Goal: Task Accomplishment & Management: Use online tool/utility

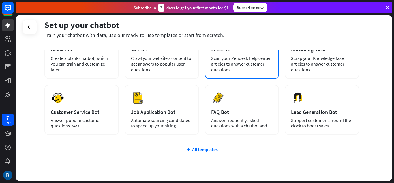
scroll to position [73, 0]
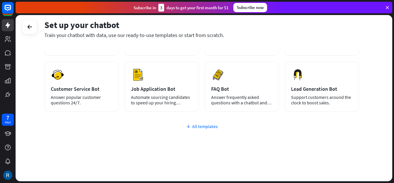
click at [198, 126] on div "All templates" at bounding box center [201, 126] width 315 height 6
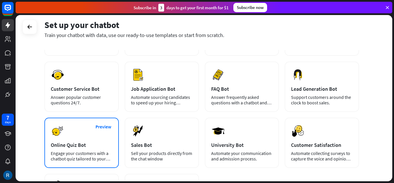
click at [82, 132] on div "Preview Online Quiz Bot Engage your customers with a chatbot quiz tailored to y…" at bounding box center [81, 142] width 74 height 50
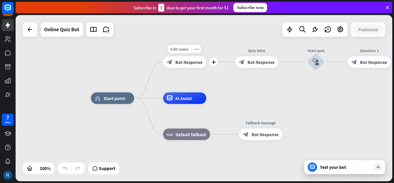
click at [175, 62] on div "block_bot_response Bot Response" at bounding box center [184, 62] width 43 height 12
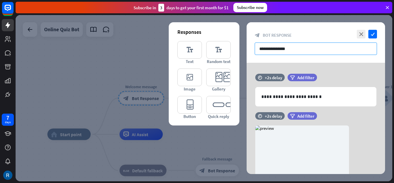
click at [303, 46] on input "**********" at bounding box center [316, 48] width 122 height 12
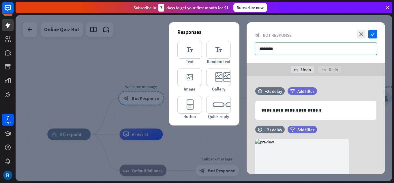
drag, startPoint x: 293, startPoint y: 48, endPoint x: 277, endPoint y: 53, distance: 16.8
click at [277, 53] on input "*******" at bounding box center [316, 48] width 122 height 12
type input "*"
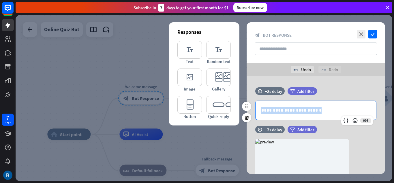
drag, startPoint x: 313, startPoint y: 110, endPoint x: 260, endPoint y: 111, distance: 52.8
click at [260, 111] on div "**********" at bounding box center [315, 110] width 121 height 19
copy p "**********"
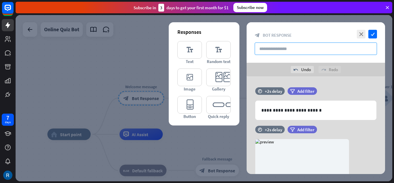
click at [326, 47] on input "text" at bounding box center [316, 48] width 122 height 12
paste input "**********"
click at [291, 47] on input "**********" at bounding box center [316, 48] width 122 height 12
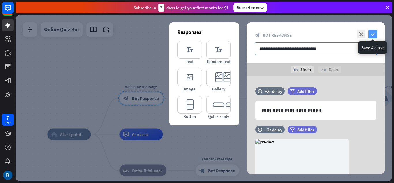
type input "**********"
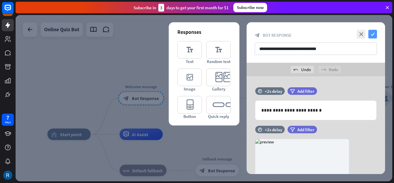
click at [374, 35] on icon "check" at bounding box center [372, 34] width 9 height 9
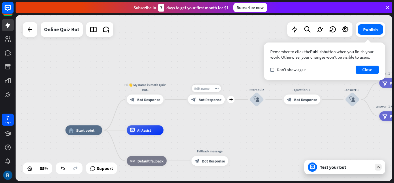
click at [202, 89] on span "Edit name" at bounding box center [201, 88] width 15 height 4
click at [211, 98] on span "Bot Response" at bounding box center [209, 99] width 23 height 5
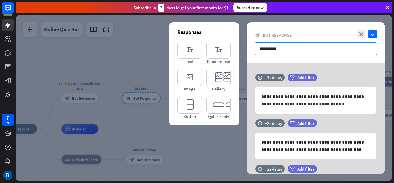
drag, startPoint x: 275, startPoint y: 48, endPoint x: 258, endPoint y: 50, distance: 16.8
click at [258, 50] on input "**********" at bounding box center [316, 48] width 122 height 12
drag, startPoint x: 284, startPoint y: 48, endPoint x: 240, endPoint y: 51, distance: 44.2
click at [240, 51] on div "**********" at bounding box center [204, 98] width 377 height 166
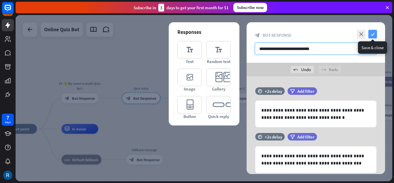
type input "**********"
click at [373, 37] on icon "check" at bounding box center [372, 34] width 9 height 9
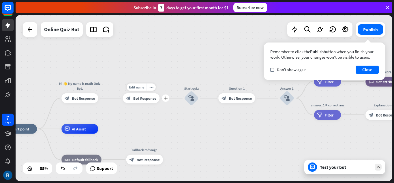
click at [149, 98] on span "Bot Response" at bounding box center [144, 97] width 23 height 5
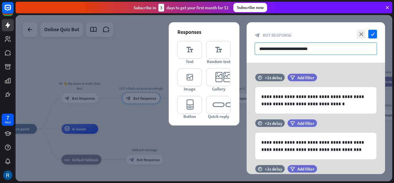
drag, startPoint x: 313, startPoint y: 50, endPoint x: 294, endPoint y: 53, distance: 18.3
click at [294, 53] on input "**********" at bounding box center [316, 48] width 122 height 12
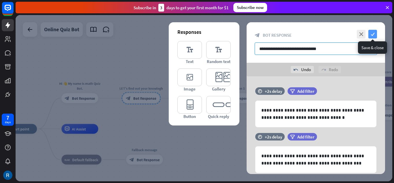
type input "**********"
click at [373, 33] on icon "check" at bounding box center [372, 34] width 9 height 9
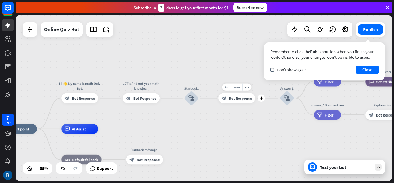
click at [238, 99] on span "Bot Response" at bounding box center [240, 97] width 23 height 5
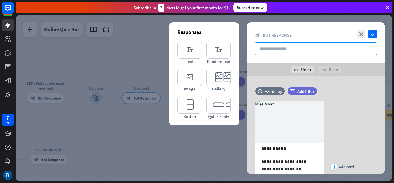
drag, startPoint x: 280, startPoint y: 49, endPoint x: 248, endPoint y: 52, distance: 32.2
click at [248, 52] on div "close check block_bot_response Bot Response" at bounding box center [316, 42] width 138 height 40
drag, startPoint x: 288, startPoint y: 48, endPoint x: 292, endPoint y: 48, distance: 3.8
click at [292, 48] on input "**********" at bounding box center [316, 48] width 122 height 12
click at [325, 52] on input "**********" at bounding box center [316, 48] width 122 height 12
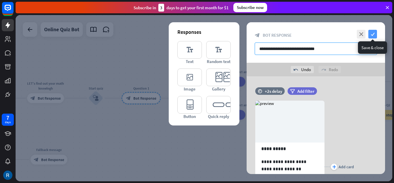
type input "**********"
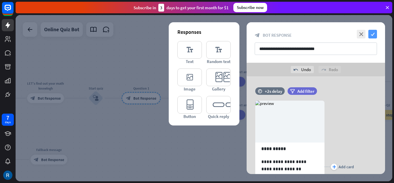
click at [372, 34] on icon "check" at bounding box center [372, 34] width 9 height 9
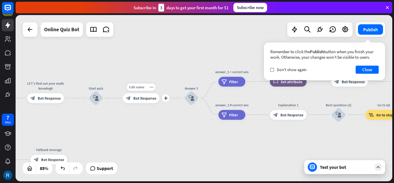
click at [143, 97] on span "Bot Response" at bounding box center [144, 97] width 23 height 5
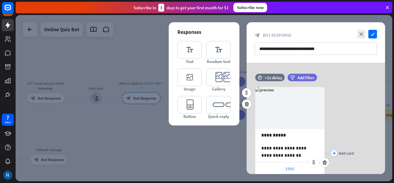
click at [293, 168] on span "1966" at bounding box center [289, 168] width 9 height 5
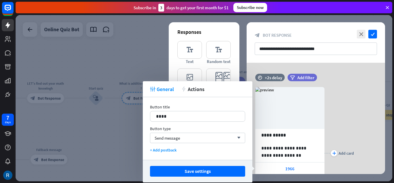
click at [117, 123] on div at bounding box center [204, 98] width 377 height 166
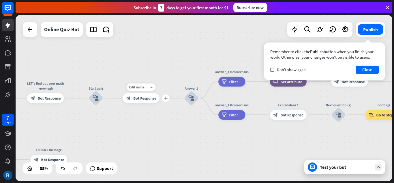
click at [149, 99] on span "Bot Response" at bounding box center [144, 97] width 23 height 5
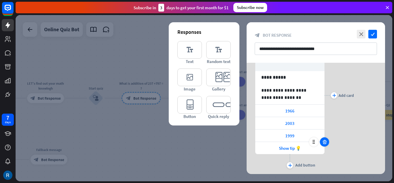
scroll to position [74, 0]
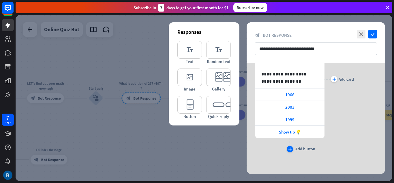
click at [305, 149] on div "Add button" at bounding box center [305, 148] width 20 height 5
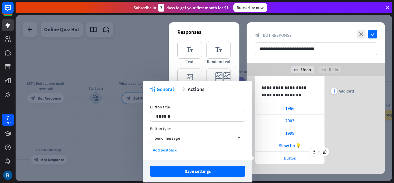
click at [295, 155] on span "Button" at bounding box center [290, 157] width 12 height 5
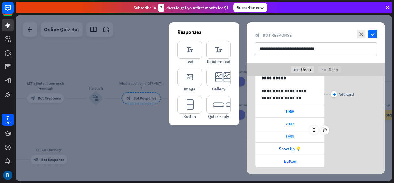
scroll to position [55, 0]
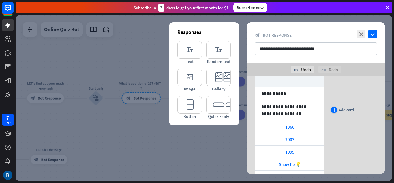
click at [336, 109] on div "plus" at bounding box center [334, 109] width 6 height 6
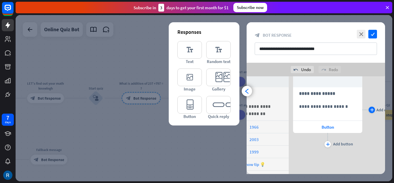
scroll to position [0, 48]
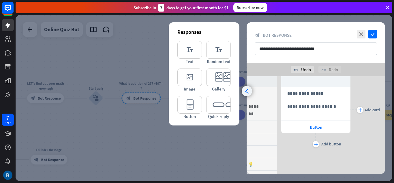
click at [246, 88] on icon "arrowhead_left" at bounding box center [246, 90] width 5 height 5
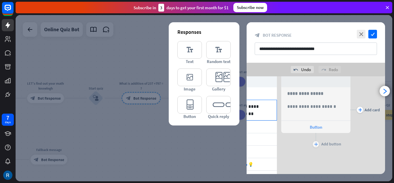
scroll to position [0, 0]
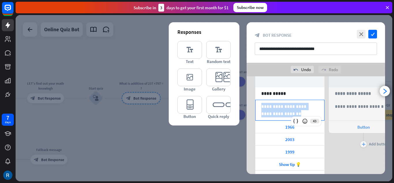
drag, startPoint x: 288, startPoint y: 114, endPoint x: 251, endPoint y: 111, distance: 37.6
click at [251, 111] on div "**********" at bounding box center [316, 110] width 138 height 146
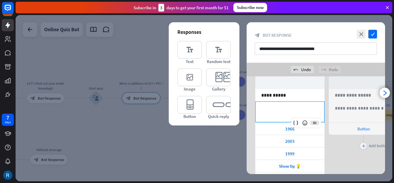
scroll to position [58, 0]
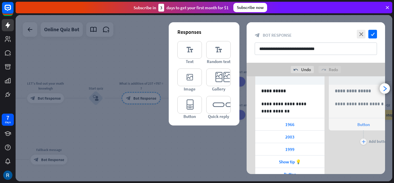
click at [345, 155] on div "**********" at bounding box center [363, 107] width 69 height 146
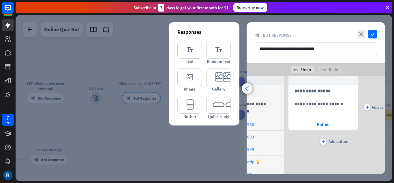
scroll to position [0, 48]
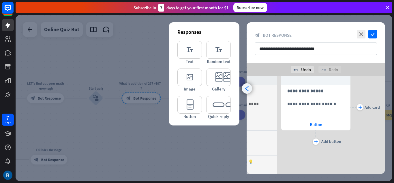
click at [246, 87] on icon "arrowhead_left" at bounding box center [246, 88] width 5 height 5
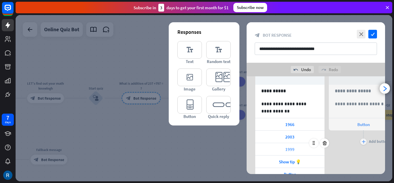
scroll to position [84, 0]
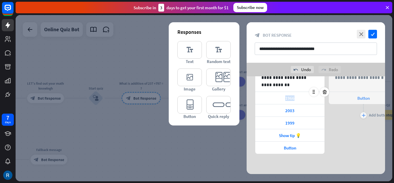
drag, startPoint x: 304, startPoint y: 96, endPoint x: 276, endPoint y: 100, distance: 28.3
click at [276, 100] on div "1966" at bounding box center [289, 98] width 69 height 12
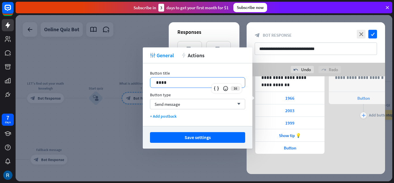
drag, startPoint x: 165, startPoint y: 81, endPoint x: 163, endPoint y: 93, distance: 12.0
click at [162, 93] on div "Button title 16 **** Button type Send message arrow_down + Add postback" at bounding box center [198, 94] width 110 height 63
drag, startPoint x: 167, startPoint y: 83, endPoint x: 154, endPoint y: 85, distance: 13.4
click at [154, 85] on div "****" at bounding box center [197, 82] width 95 height 10
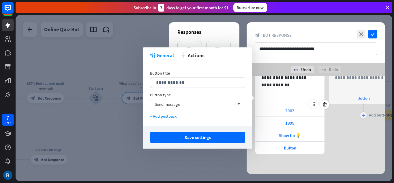
click at [294, 112] on span "2003" at bounding box center [289, 110] width 9 height 5
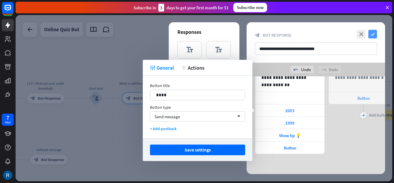
click at [371, 35] on icon "check" at bounding box center [372, 34] width 9 height 9
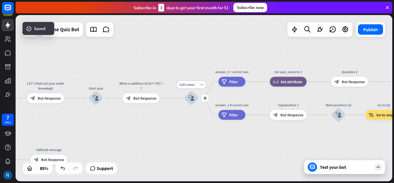
click at [192, 101] on div "block_user_input" at bounding box center [191, 98] width 15 height 15
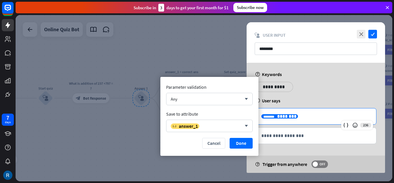
click at [286, 115] on span "********" at bounding box center [286, 116] width 19 height 4
click at [143, 148] on div at bounding box center [204, 98] width 377 height 166
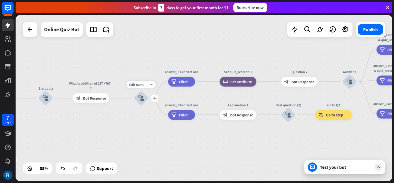
click at [142, 98] on icon "block_user_input" at bounding box center [141, 98] width 6 height 6
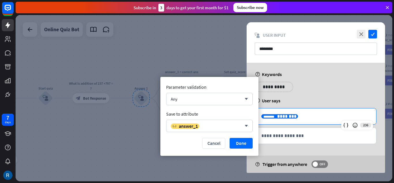
click at [297, 114] on p "**********" at bounding box center [315, 115] width 109 height 7
click at [218, 125] on div "variable answer_1" at bounding box center [206, 126] width 71 height 6
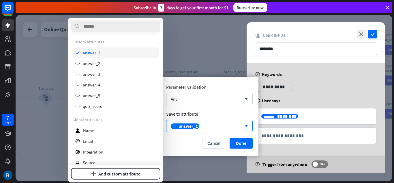
click at [97, 54] on span "answer_1" at bounding box center [92, 52] width 18 height 5
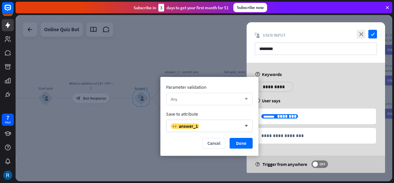
click at [201, 98] on div "Any" at bounding box center [206, 98] width 71 height 5
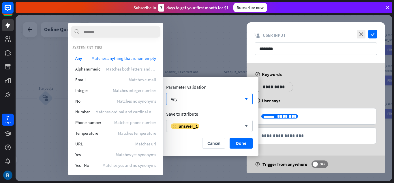
click at [195, 46] on div at bounding box center [204, 98] width 377 height 166
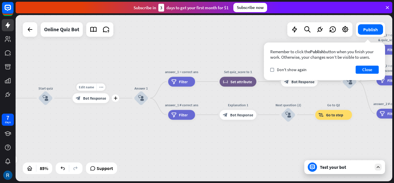
click at [105, 98] on span "Bot Response" at bounding box center [94, 97] width 23 height 5
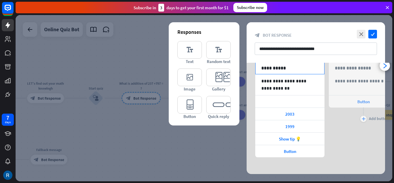
scroll to position [70, 0]
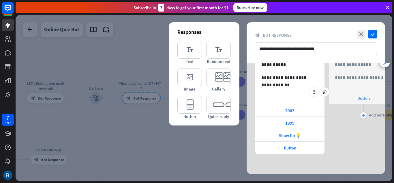
click at [298, 98] on div at bounding box center [289, 98] width 69 height 12
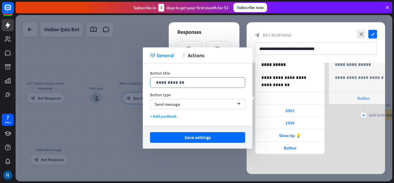
click at [190, 80] on p "**********" at bounding box center [197, 82] width 83 height 7
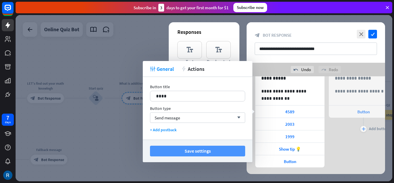
click at [229, 149] on button "Save settings" at bounding box center [197, 150] width 95 height 11
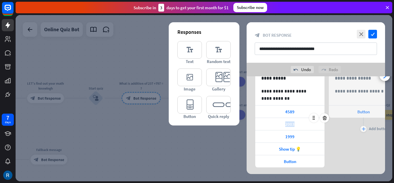
drag, startPoint x: 300, startPoint y: 121, endPoint x: 273, endPoint y: 122, distance: 26.3
click at [273, 122] on div "2003" at bounding box center [289, 124] width 69 height 12
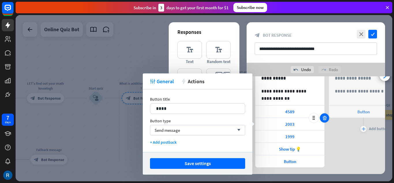
click at [322, 115] on icon at bounding box center [324, 117] width 5 height 5
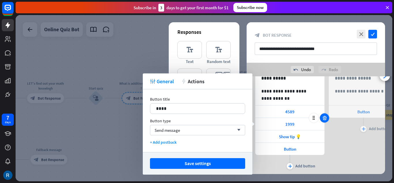
click at [322, 115] on icon at bounding box center [324, 117] width 5 height 5
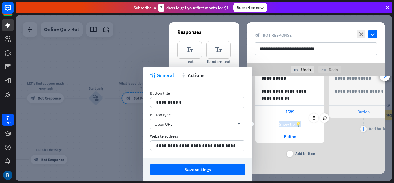
drag, startPoint x: 304, startPoint y: 123, endPoint x: 275, endPoint y: 126, distance: 28.9
click at [275, 126] on div "Show tip 💡" at bounding box center [289, 124] width 69 height 12
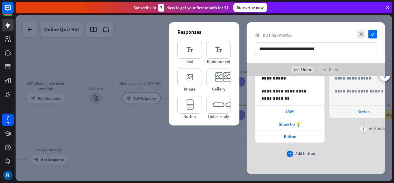
click at [289, 151] on div "plus" at bounding box center [290, 153] width 6 height 6
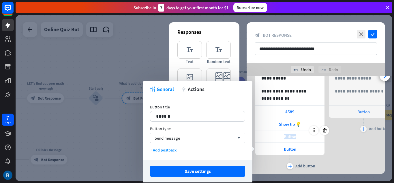
drag, startPoint x: 299, startPoint y: 138, endPoint x: 278, endPoint y: 138, distance: 21.3
click at [278, 138] on div "Button" at bounding box center [289, 136] width 69 height 12
click at [302, 137] on div "Button" at bounding box center [289, 136] width 69 height 12
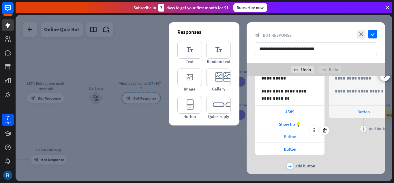
click at [299, 134] on div "Button" at bounding box center [289, 136] width 69 height 12
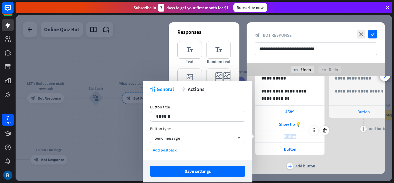
drag, startPoint x: 297, startPoint y: 136, endPoint x: 277, endPoint y: 138, distance: 20.1
click at [277, 138] on div "Button" at bounding box center [289, 136] width 69 height 12
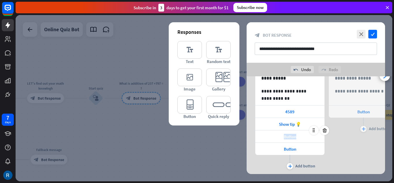
click at [302, 136] on div "Button" at bounding box center [289, 136] width 69 height 12
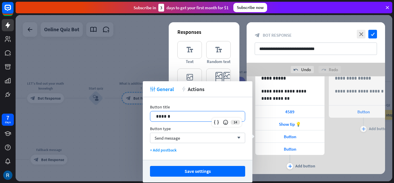
drag, startPoint x: 192, startPoint y: 113, endPoint x: 177, endPoint y: 118, distance: 15.4
click at [178, 119] on p "******" at bounding box center [197, 115] width 83 height 7
click at [178, 118] on p "******" at bounding box center [197, 115] width 83 height 7
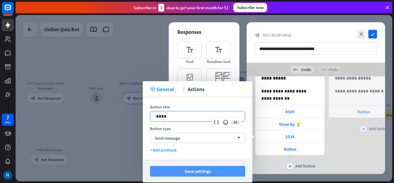
click at [191, 172] on button "Save settings" at bounding box center [197, 171] width 95 height 11
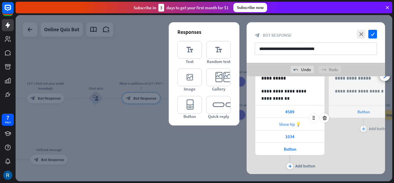
click at [300, 124] on span "Show tip 💡" at bounding box center [290, 123] width 22 height 5
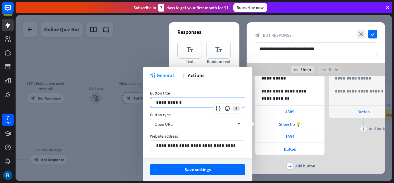
click at [216, 103] on p "**********" at bounding box center [197, 102] width 83 height 7
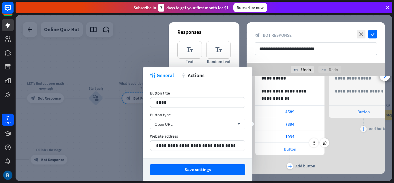
click at [299, 145] on div "Button" at bounding box center [289, 148] width 69 height 12
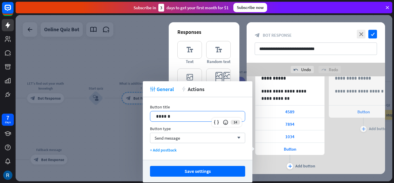
click at [171, 119] on p "******" at bounding box center [197, 115] width 83 height 7
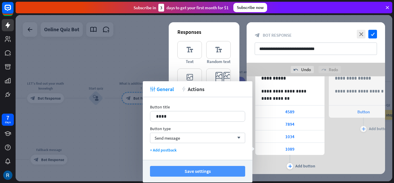
click at [185, 168] on button "Save settings" at bounding box center [197, 171] width 95 height 11
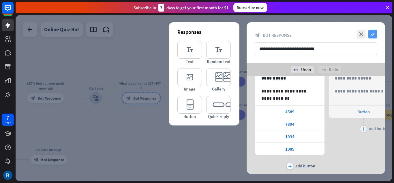
click at [373, 33] on icon "check" at bounding box center [372, 34] width 9 height 9
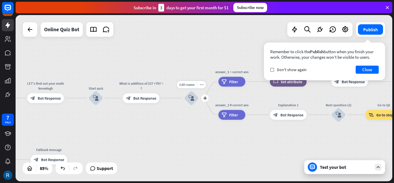
click at [193, 97] on icon "block_user_input" at bounding box center [191, 98] width 6 height 6
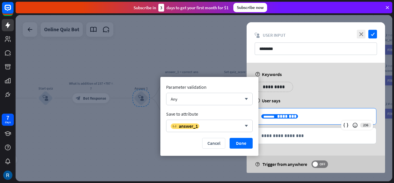
click at [291, 117] on p "**********" at bounding box center [315, 115] width 109 height 7
click at [245, 97] on icon "arrow_down" at bounding box center [245, 98] width 6 height 3
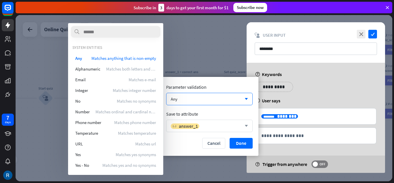
click at [203, 126] on div "variable answer_1" at bounding box center [206, 126] width 71 height 6
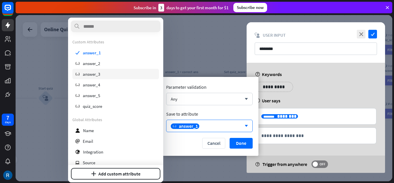
click at [119, 74] on div "variable answer_3" at bounding box center [115, 74] width 87 height 10
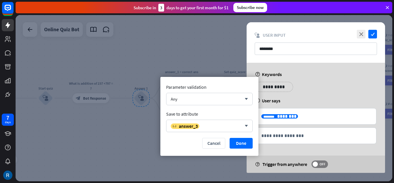
click at [223, 61] on div at bounding box center [204, 98] width 377 height 166
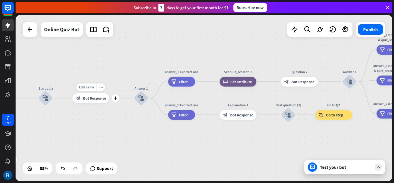
click at [103, 95] on span "Bot Response" at bounding box center [94, 97] width 23 height 5
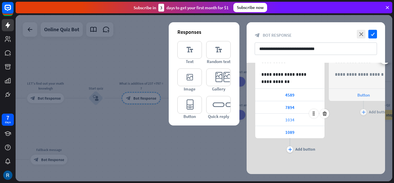
scroll to position [74, 0]
click at [163, 47] on div at bounding box center [204, 98] width 377 height 166
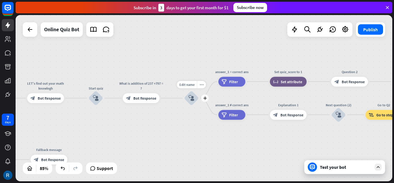
click at [190, 98] on icon "block_user_input" at bounding box center [191, 98] width 6 height 6
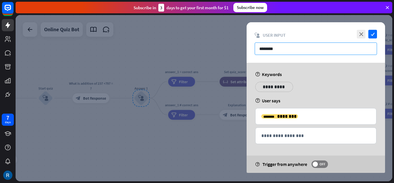
drag, startPoint x: 292, startPoint y: 53, endPoint x: 272, endPoint y: 49, distance: 21.0
click at [272, 49] on input "********" at bounding box center [316, 48] width 122 height 12
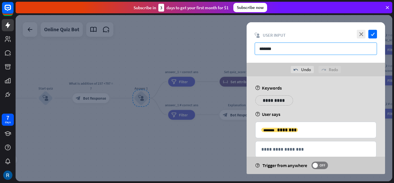
click at [272, 48] on input "*******" at bounding box center [316, 48] width 122 height 12
click at [290, 51] on input "********" at bounding box center [316, 48] width 122 height 12
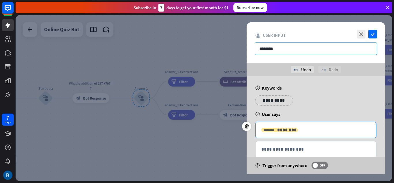
type input "********"
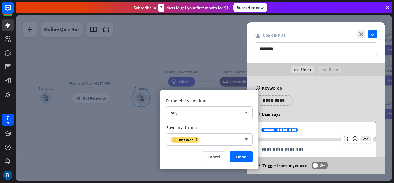
click at [287, 127] on span "********" at bounding box center [286, 129] width 19 height 4
click at [249, 111] on div "Any arrow_down" at bounding box center [209, 112] width 87 height 12
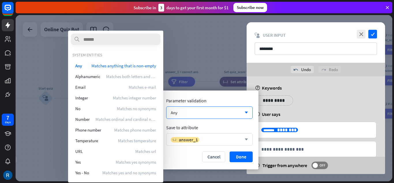
click at [247, 138] on icon "arrow_down" at bounding box center [245, 139] width 6 height 3
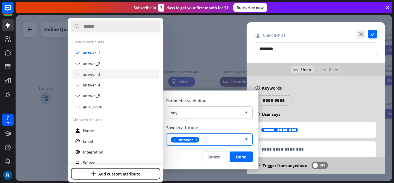
click at [119, 75] on div "variable answer_3" at bounding box center [115, 74] width 87 height 10
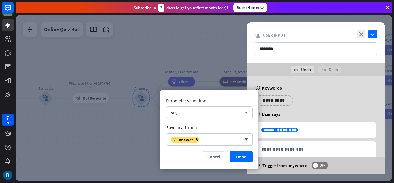
drag, startPoint x: 234, startPoint y: 155, endPoint x: 251, endPoint y: 150, distance: 17.2
click at [243, 152] on button "Done" at bounding box center [241, 156] width 23 height 11
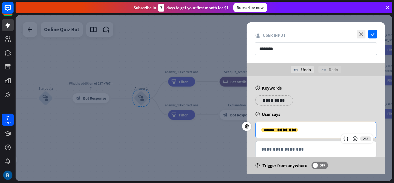
click at [295, 131] on p "**********" at bounding box center [315, 129] width 109 height 7
click at [292, 128] on p "**********" at bounding box center [315, 129] width 109 height 7
click at [292, 129] on p "**********" at bounding box center [315, 129] width 109 height 7
click at [289, 129] on div "******** ********" at bounding box center [279, 129] width 37 height 4
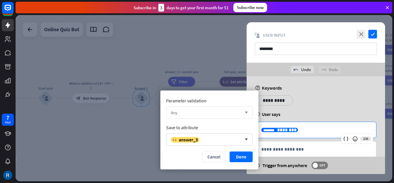
click at [247, 112] on icon "arrow_down" at bounding box center [245, 112] width 6 height 3
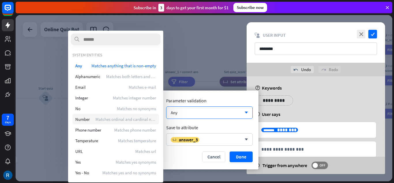
click at [142, 115] on div "Number Matches ordinal and cardinal number" at bounding box center [115, 119] width 87 height 10
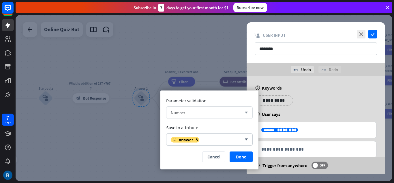
click at [246, 112] on icon "arrow_down" at bounding box center [245, 112] width 6 height 3
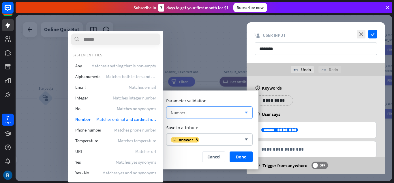
click at [246, 112] on icon "arrow_down" at bounding box center [245, 112] width 6 height 3
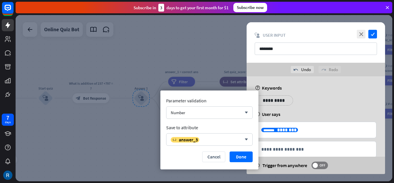
click at [228, 61] on div at bounding box center [204, 98] width 377 height 166
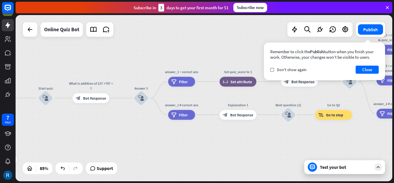
click at [379, 165] on icon at bounding box center [377, 166] width 5 height 5
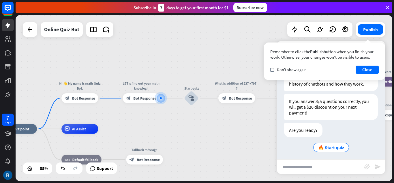
scroll to position [108, 0]
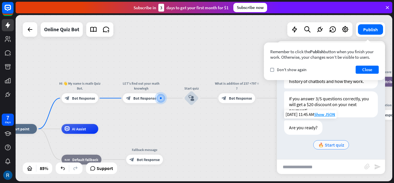
click at [341, 144] on span "🔥 Start quiz" at bounding box center [331, 145] width 26 height 6
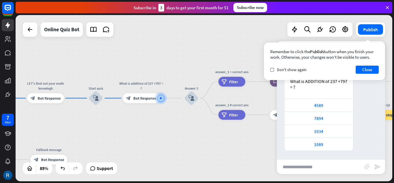
scroll to position [268, 0]
click at [326, 129] on div "1034" at bounding box center [318, 130] width 63 height 5
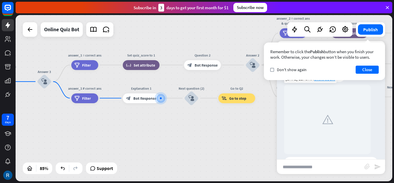
scroll to position [0, 0]
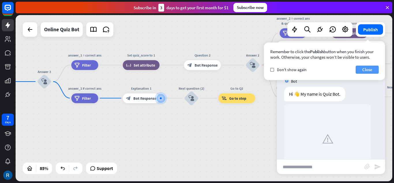
click at [366, 69] on button "Close" at bounding box center [367, 69] width 23 height 8
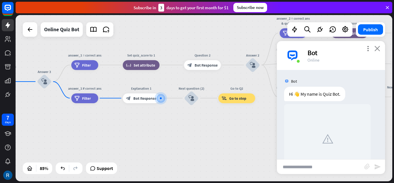
click at [377, 48] on icon "close" at bounding box center [377, 48] width 6 height 5
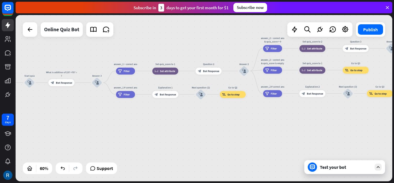
click at [40, 65] on div "home_2 Start point Hi 👋 My name is math Quiz Bot. block_bot_response Bot Respon…" at bounding box center [204, 98] width 377 height 166
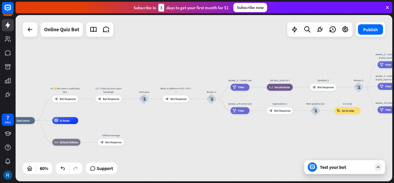
drag, startPoint x: 40, startPoint y: 65, endPoint x: 155, endPoint y: 79, distance: 115.6
click at [154, 81] on div "home_2 Start point Hi 👋 My name is math Quiz Bot. block_bot_response Bot Respon…" at bounding box center [204, 98] width 377 height 166
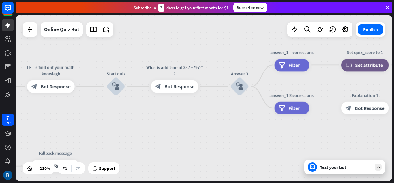
drag, startPoint x: 194, startPoint y: 145, endPoint x: 191, endPoint y: 110, distance: 34.7
click at [191, 110] on div "home_2 Start point Hi 👋 My name is math Quiz Bot. block_bot_response Bot Respon…" at bounding box center [204, 98] width 377 height 166
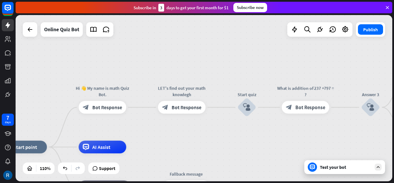
drag, startPoint x: 130, startPoint y: 116, endPoint x: 261, endPoint y: 137, distance: 132.5
click at [261, 137] on div "home_2 Start point Hi 👋 My name is math Quiz Bot. block_bot_response Bot Respon…" at bounding box center [204, 98] width 377 height 166
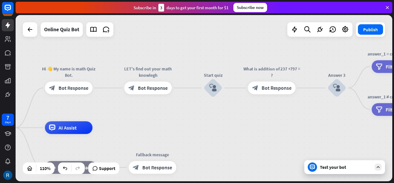
drag, startPoint x: 265, startPoint y: 142, endPoint x: 230, endPoint y: 106, distance: 50.2
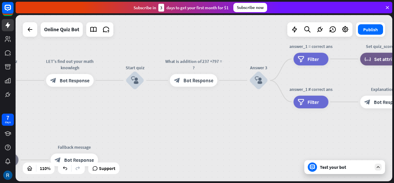
drag, startPoint x: 232, startPoint y: 102, endPoint x: 129, endPoint y: 120, distance: 104.1
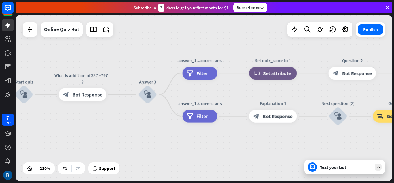
drag, startPoint x: 280, startPoint y: 127, endPoint x: 182, endPoint y: 142, distance: 99.4
click at [200, 75] on span "Filter" at bounding box center [202, 73] width 12 height 6
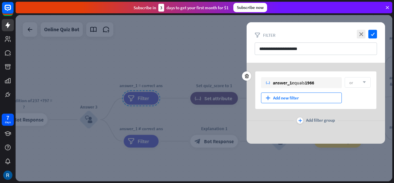
click at [304, 98] on div "plus Add new filter" at bounding box center [301, 97] width 81 height 11
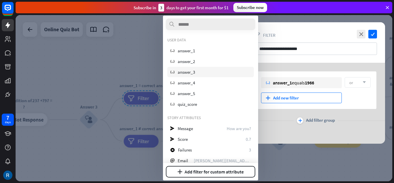
click at [206, 74] on div "variable answer_3" at bounding box center [210, 72] width 87 height 10
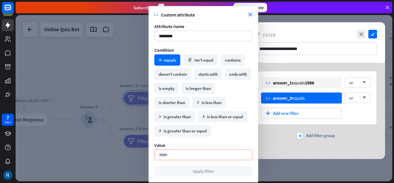
click at [129, 69] on div at bounding box center [204, 98] width 377 height 166
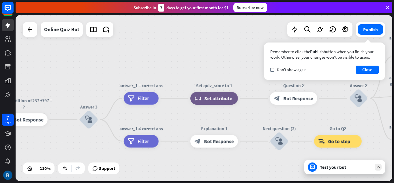
click at [53, 87] on div "home_2 Start point Hi 👋 My name is math Quiz Bot. block_bot_response Bot Respon…" at bounding box center [204, 98] width 377 height 166
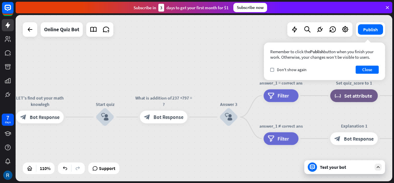
drag, startPoint x: 69, startPoint y: 92, endPoint x: 203, endPoint y: 88, distance: 134.4
click at [203, 88] on div "home_2 Start point Hi 👋 My name is math Quiz Bot. block_bot_response Bot Respon…" at bounding box center [204, 98] width 377 height 166
click at [178, 119] on span "Bot Response" at bounding box center [168, 117] width 30 height 6
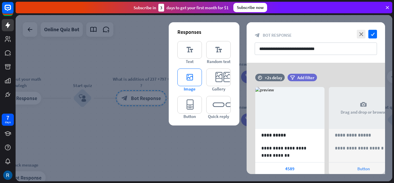
click at [188, 74] on icon "editor_image" at bounding box center [189, 77] width 25 height 18
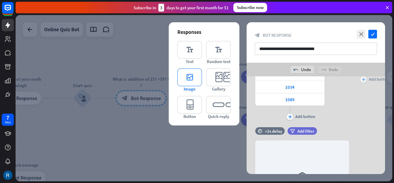
scroll to position [170, 0]
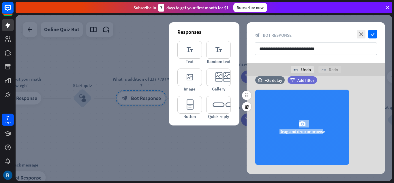
drag, startPoint x: 282, startPoint y: 141, endPoint x: 284, endPoint y: 118, distance: 22.6
click at [284, 118] on div "camera Drag and drop or browse" at bounding box center [302, 126] width 94 height 75
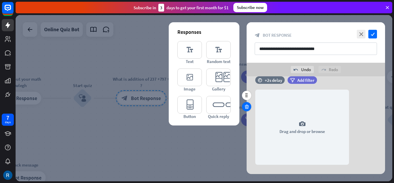
click at [246, 104] on icon at bounding box center [246, 106] width 5 height 5
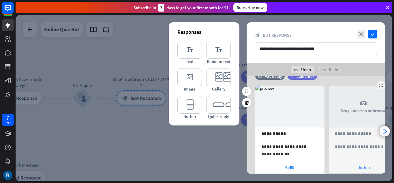
scroll to position [1, 0]
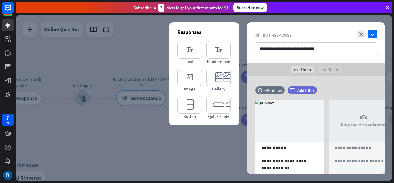
click at [147, 117] on div at bounding box center [204, 98] width 377 height 166
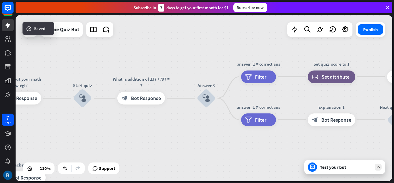
drag, startPoint x: 145, startPoint y: 118, endPoint x: 148, endPoint y: 114, distance: 4.3
click at [145, 118] on div "home_2 Start point Hi 👋 My name is math Quiz Bot. block_bot_response Bot Respon…" at bounding box center [204, 98] width 377 height 166
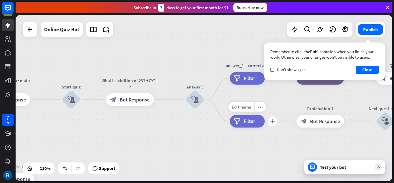
drag, startPoint x: 287, startPoint y: 103, endPoint x: 255, endPoint y: 98, distance: 32.9
click at [257, 114] on div "Edit name more_horiz plus filter Filter" at bounding box center [247, 120] width 35 height 13
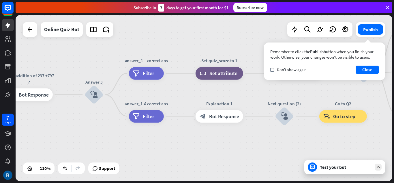
drag, startPoint x: 313, startPoint y: 94, endPoint x: 230, endPoint y: 95, distance: 83.3
click at [230, 95] on div "home_2 Start point Hi 👋 My name is math Quiz Bot. block_bot_response Bot Respon…" at bounding box center [204, 98] width 377 height 166
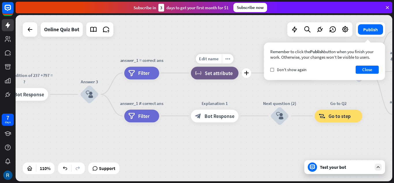
drag, startPoint x: 234, startPoint y: 72, endPoint x: 200, endPoint y: 72, distance: 34.0
click at [200, 72] on div "block_set_attribute Set attribute" at bounding box center [215, 72] width 48 height 13
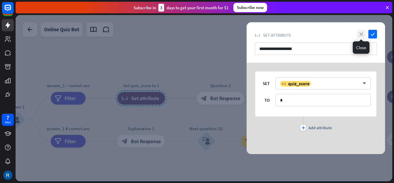
click at [360, 30] on icon "close" at bounding box center [361, 34] width 9 height 9
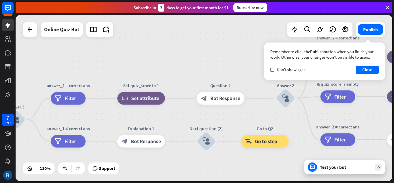
drag, startPoint x: 267, startPoint y: 163, endPoint x: 270, endPoint y: 149, distance: 14.7
click at [268, 161] on div "home_2 Start point Hi 👋 My name is math Quiz Bot. block_bot_response Bot Respon…" at bounding box center [204, 98] width 377 height 166
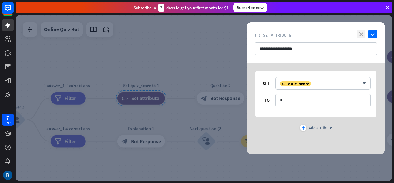
click at [362, 35] on icon "close" at bounding box center [361, 34] width 9 height 9
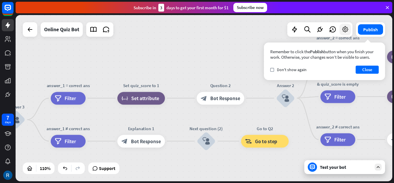
click at [344, 28] on icon at bounding box center [344, 29] width 7 height 7
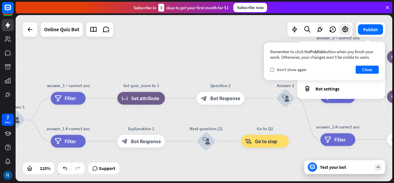
click at [151, 49] on div "home_2 Start point Hi 👋 My name is math Quiz Bot. block_bot_response Bot Respon…" at bounding box center [204, 98] width 377 height 166
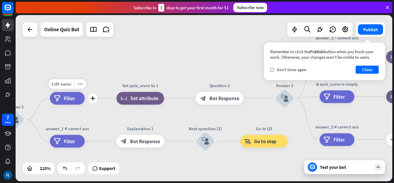
click at [85, 98] on div "Edit name more_horiz plus filter Filter" at bounding box center [67, 98] width 35 height 13
drag, startPoint x: 61, startPoint y: 91, endPoint x: 62, endPoint y: 95, distance: 4.8
click at [61, 92] on div "Edit name more_horiz plus filter Filter" at bounding box center [67, 98] width 35 height 13
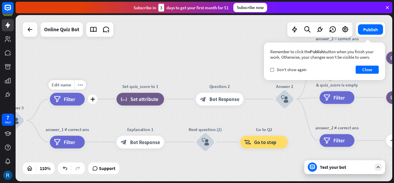
click at [63, 98] on div "filter Filter" at bounding box center [67, 99] width 35 height 13
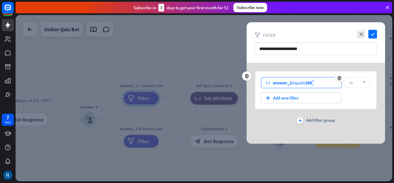
drag, startPoint x: 321, startPoint y: 82, endPoint x: 314, endPoint y: 84, distance: 7.1
click at [314, 84] on div "variable answer_1 equals 1966" at bounding box center [301, 82] width 81 height 11
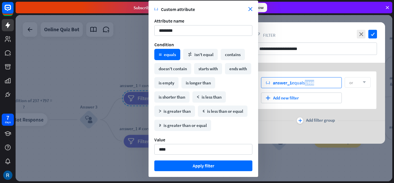
drag, startPoint x: 317, startPoint y: 82, endPoint x: 307, endPoint y: 87, distance: 12.1
click at [307, 87] on div "variable answer_1 equals 1966" at bounding box center [301, 82] width 81 height 11
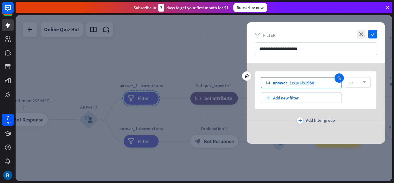
click at [338, 77] on icon at bounding box center [339, 77] width 5 height 5
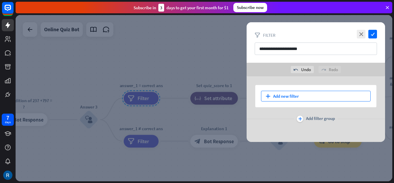
click at [313, 96] on div "plus Add new filter" at bounding box center [316, 96] width 110 height 11
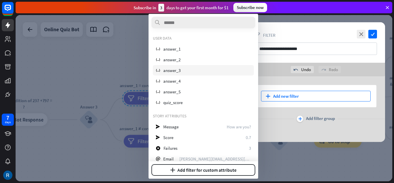
click at [184, 72] on div "variable answer_3" at bounding box center [203, 70] width 101 height 10
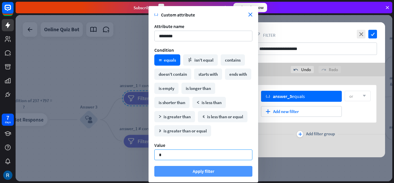
type input "*"
click at [196, 170] on button "Apply filter" at bounding box center [203, 171] width 98 height 11
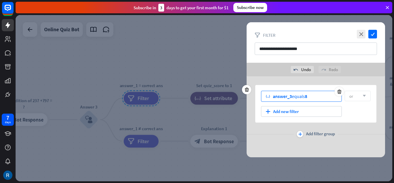
click at [315, 100] on div "variable answer_3 equals 8" at bounding box center [301, 96] width 81 height 11
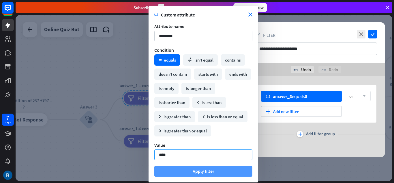
type input "****"
click at [174, 168] on button "Apply filter" at bounding box center [203, 171] width 98 height 11
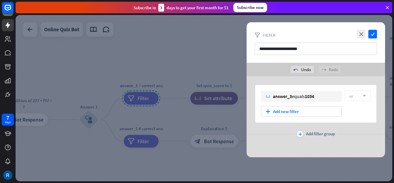
click at [167, 152] on div at bounding box center [204, 98] width 377 height 166
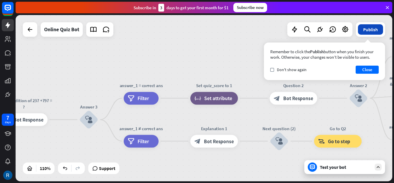
click at [378, 31] on button "Publish" at bounding box center [370, 29] width 25 height 10
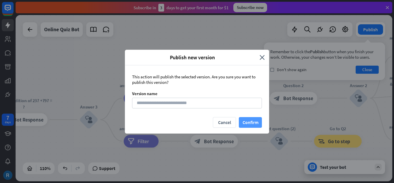
click at [244, 118] on button "Confirm" at bounding box center [250, 122] width 23 height 11
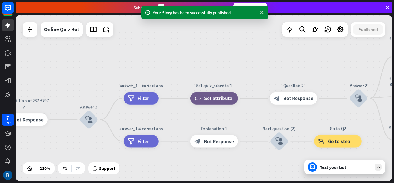
click at [348, 166] on div "Test your bot" at bounding box center [346, 167] width 52 height 6
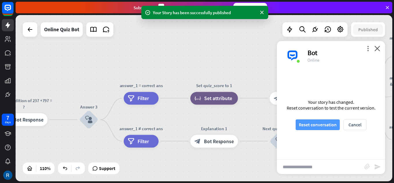
click at [324, 126] on button "Reset conversation" at bounding box center [318, 124] width 44 height 11
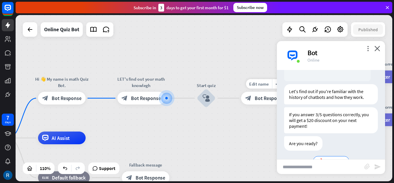
scroll to position [108, 0]
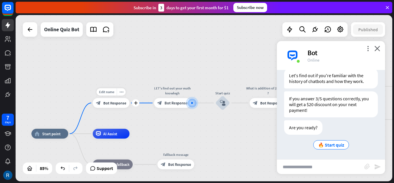
click at [120, 102] on span "Bot Response" at bounding box center [114, 102] width 23 height 5
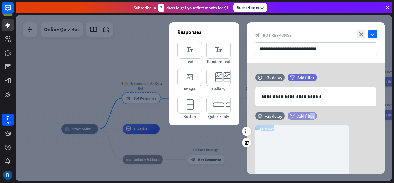
drag, startPoint x: 305, startPoint y: 138, endPoint x: 310, endPoint y: 119, distance: 19.6
click at [310, 119] on div "time +2s delay filter Add filter camera Choose or remove image" at bounding box center [316, 159] width 138 height 94
click at [248, 141] on icon at bounding box center [246, 142] width 5 height 5
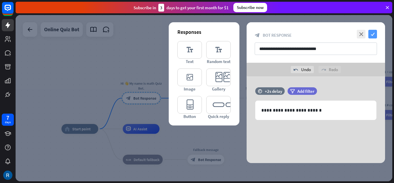
drag, startPoint x: 375, startPoint y: 31, endPoint x: 372, endPoint y: 34, distance: 4.1
click at [372, 34] on icon "check" at bounding box center [372, 34] width 9 height 9
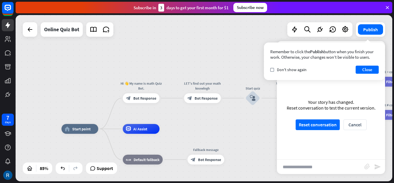
click at [268, 116] on div "home_2 Start point Hi 👋 My name is math Quiz Bot. block_bot_response Bot Respon…" at bounding box center [204, 98] width 377 height 166
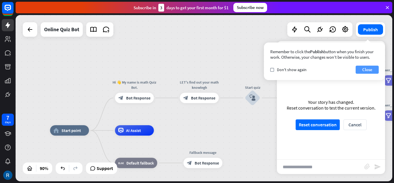
click at [366, 69] on button "Close" at bounding box center [367, 69] width 23 height 8
